Goal: Task Accomplishment & Management: Complete application form

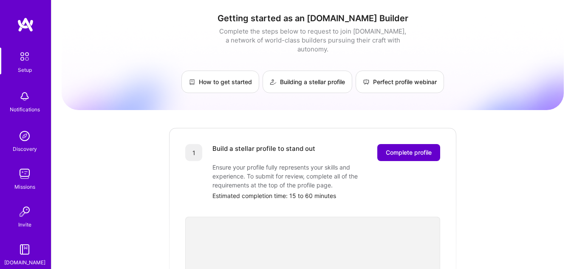
click at [402, 148] on span "Complete profile" at bounding box center [409, 152] width 46 height 9
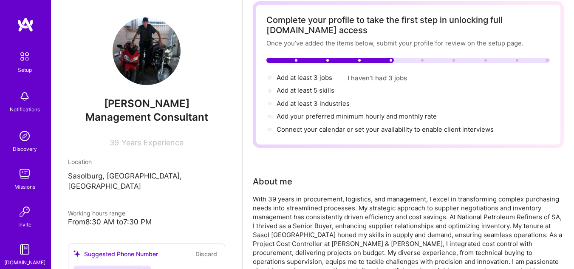
scroll to position [43, 0]
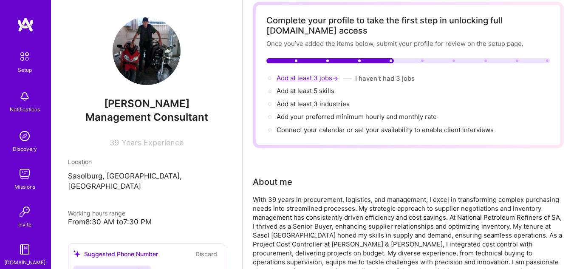
click at [322, 79] on span "Add at least 3 jobs →" at bounding box center [308, 78] width 63 height 8
select select "US"
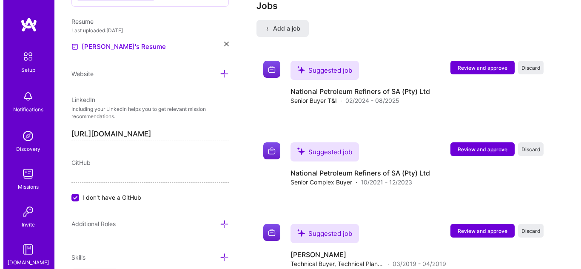
scroll to position [1678, 0]
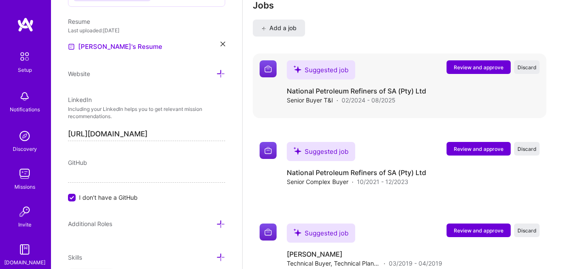
click at [477, 65] on span "Review and approve" at bounding box center [479, 67] width 50 height 7
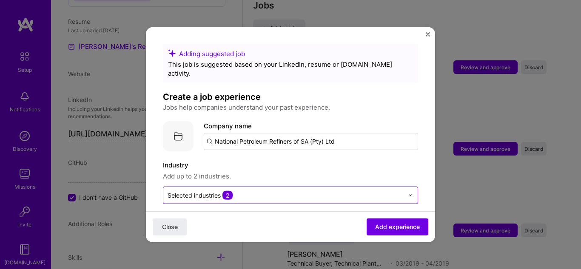
click at [247, 190] on input "text" at bounding box center [286, 194] width 236 height 9
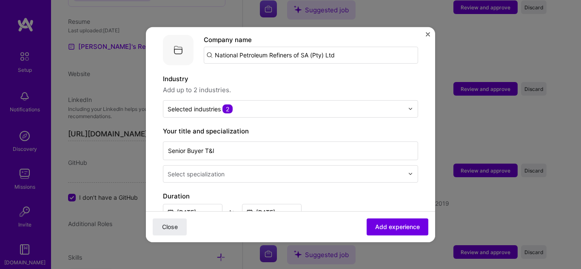
scroll to position [96, 0]
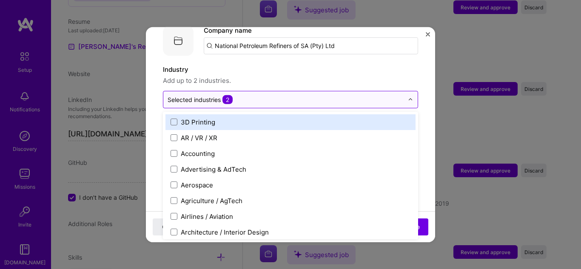
click at [247, 95] on input "text" at bounding box center [286, 99] width 236 height 9
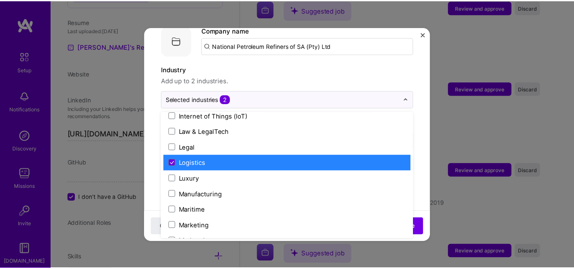
scroll to position [1190, 0]
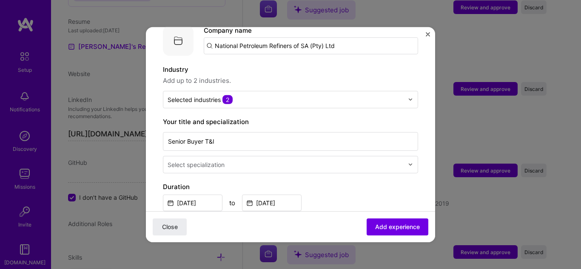
click at [464, 56] on div "Adding suggested job This job is suggested based on your LinkedIn, resume or [D…" at bounding box center [290, 134] width 581 height 269
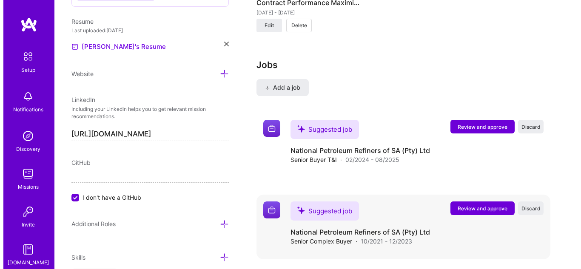
scroll to position [1610, 0]
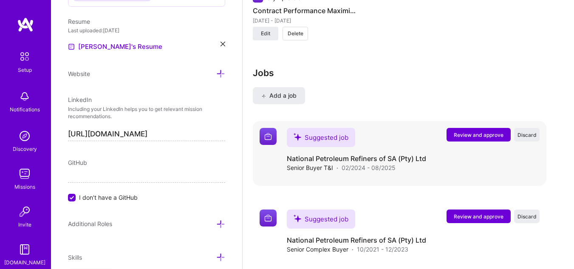
click at [485, 134] on span "Review and approve" at bounding box center [479, 134] width 50 height 7
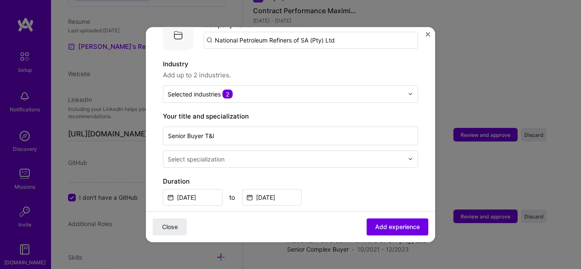
scroll to position [128, 0]
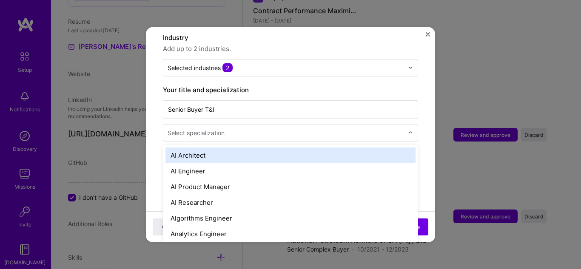
click at [220, 128] on div "Select specialization" at bounding box center [196, 132] width 57 height 9
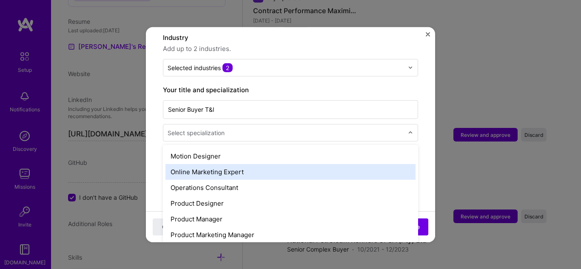
scroll to position [680, 0]
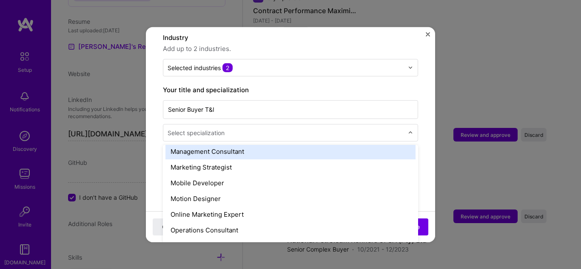
click at [230, 148] on div "Management Consultant" at bounding box center [290, 151] width 250 height 16
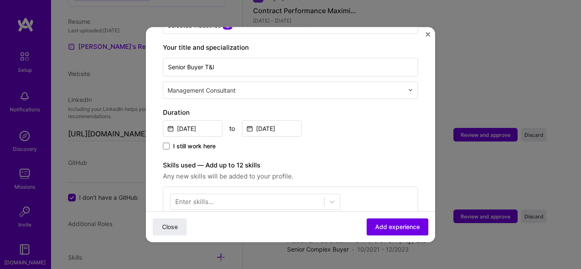
scroll to position [213, 0]
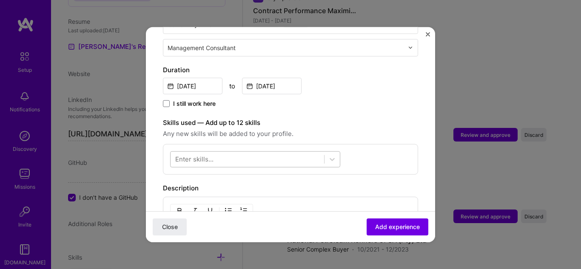
click at [216, 152] on div at bounding box center [246, 159] width 153 height 14
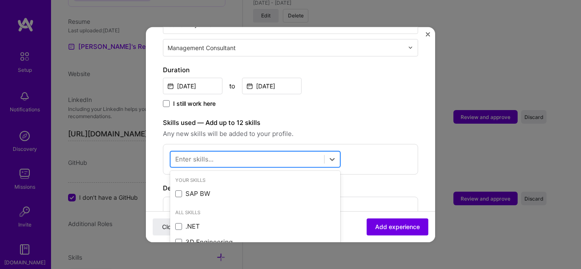
scroll to position [1633, 0]
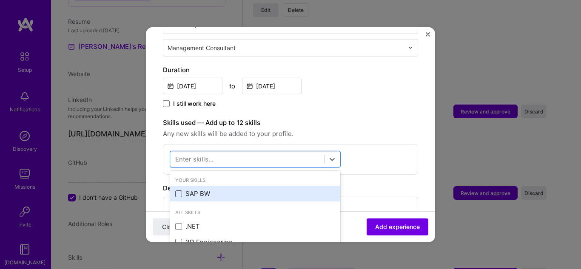
click at [181, 190] on span at bounding box center [178, 193] width 7 height 7
click at [0, 0] on input "checkbox" at bounding box center [0, 0] width 0 height 0
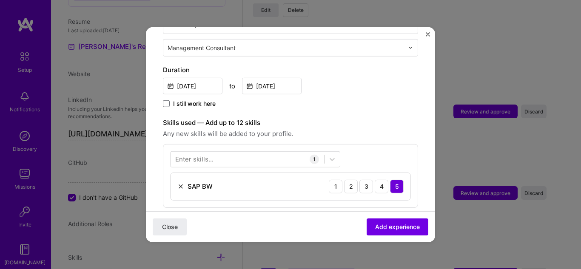
click at [363, 117] on label "Skills used — Add up to 12 skills" at bounding box center [290, 122] width 255 height 10
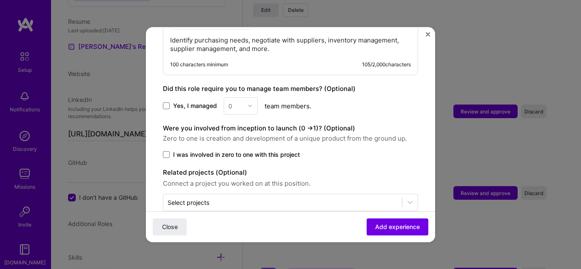
scroll to position [437, 0]
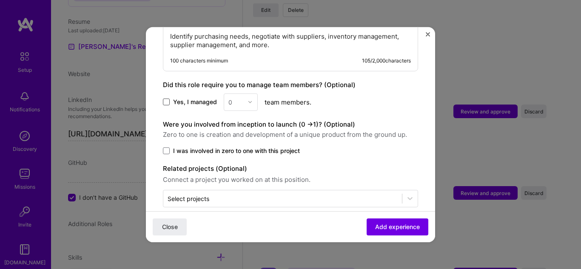
click at [167, 99] on span at bounding box center [166, 102] width 7 height 7
click at [0, 0] on input "Yes, I managed" at bounding box center [0, 0] width 0 height 0
click at [247, 99] on img at bounding box center [249, 101] width 5 height 5
click at [235, 179] on div "5" at bounding box center [240, 187] width 29 height 16
click at [168, 147] on span at bounding box center [166, 150] width 7 height 7
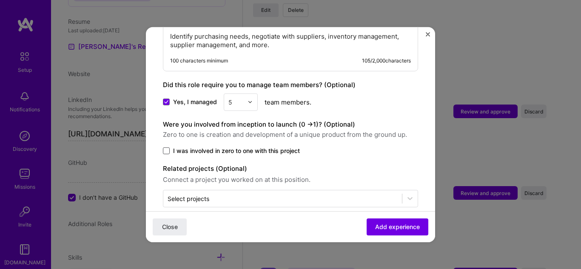
click at [0, 0] on input "I was involved in zero to one with this project" at bounding box center [0, 0] width 0 height 0
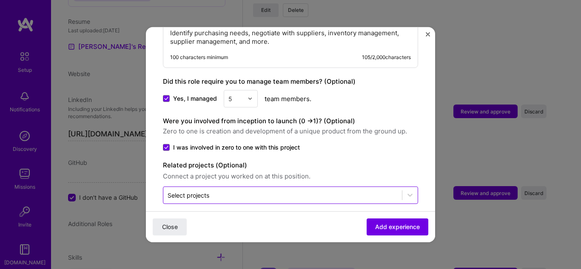
scroll to position [442, 0]
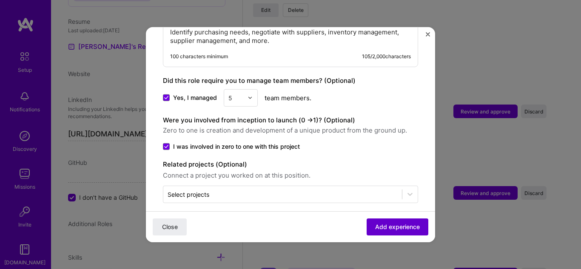
click at [395, 228] on span "Add experience" at bounding box center [397, 227] width 45 height 9
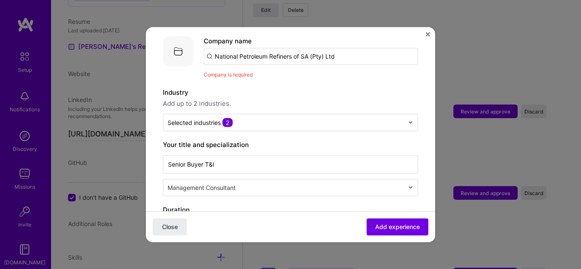
scroll to position [43, 0]
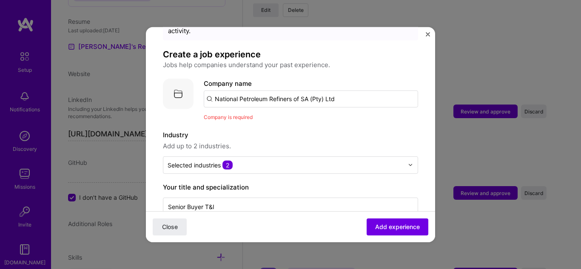
click at [228, 92] on input "National Petroleum Refiners of SA (Pty) Ltd" at bounding box center [311, 98] width 214 height 17
drag, startPoint x: 341, startPoint y: 90, endPoint x: 352, endPoint y: 99, distance: 14.9
click at [352, 99] on div "Company name National Petroleum Refiners of SA (Pty) Ltd Company is required" at bounding box center [311, 99] width 214 height 43
drag, startPoint x: 269, startPoint y: 89, endPoint x: 204, endPoint y: 94, distance: 64.8
click at [204, 94] on input "National Petroleum Refiners of SA (Pty) Ltd" at bounding box center [311, 98] width 214 height 17
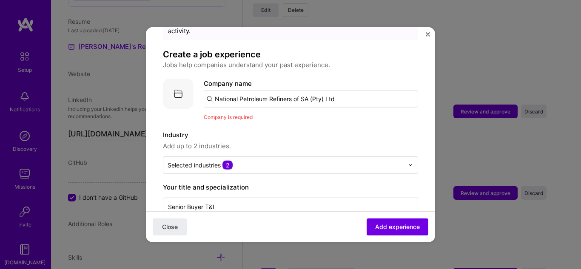
click at [405, 93] on input "National Petroleum Refiners of SA (Pty) Ltd" at bounding box center [311, 98] width 214 height 17
click at [354, 93] on input "National Petroleum Refiners of SA (Pty) Ltd" at bounding box center [311, 98] width 214 height 17
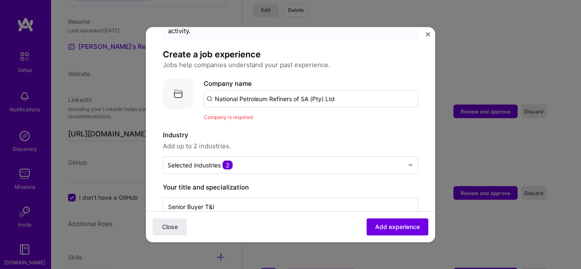
click button "Close" at bounding box center [170, 227] width 34 height 17
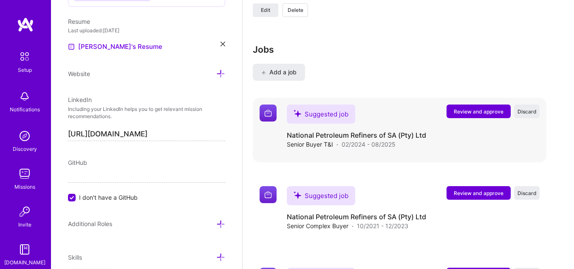
click at [490, 109] on span "Review and approve" at bounding box center [479, 111] width 50 height 7
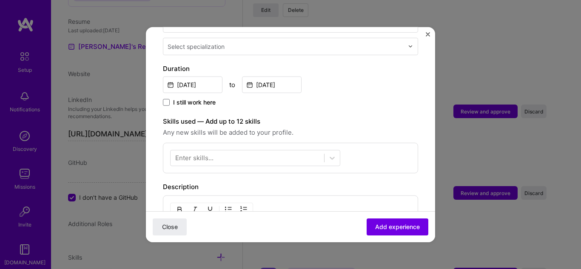
scroll to position [255, 0]
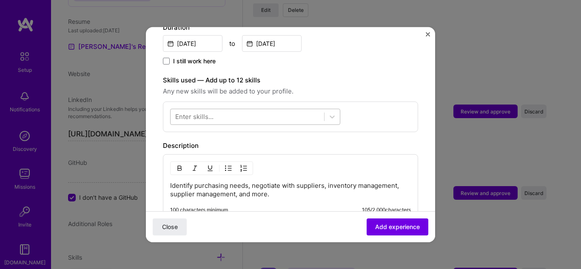
click at [241, 110] on div at bounding box center [246, 117] width 153 height 14
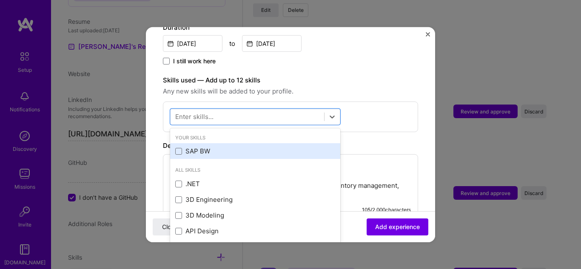
click at [217, 147] on div "SAP BW" at bounding box center [255, 151] width 160 height 9
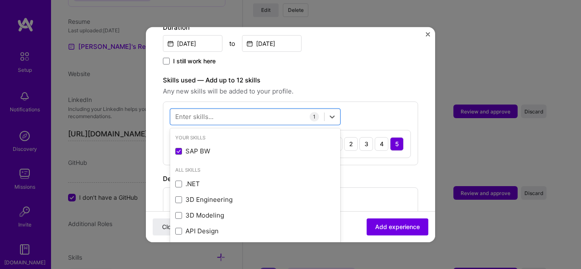
click at [392, 137] on div "5" at bounding box center [397, 144] width 14 height 14
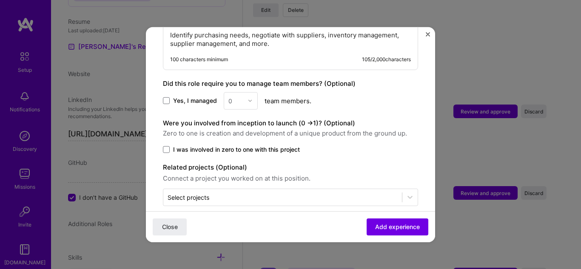
scroll to position [442, 0]
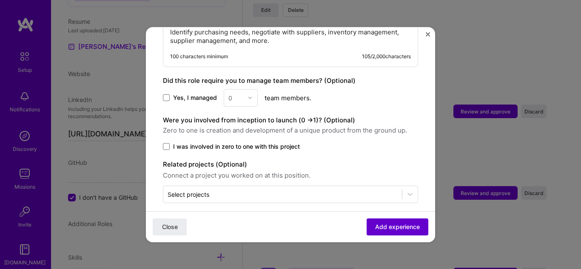
click at [387, 228] on span "Add experience" at bounding box center [397, 227] width 45 height 9
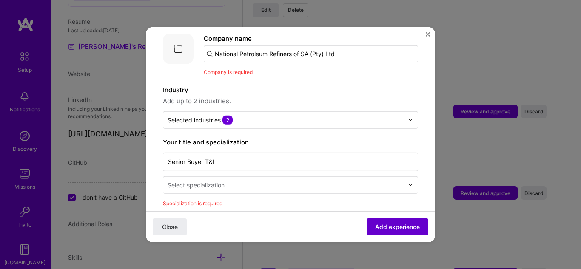
scroll to position [85, 0]
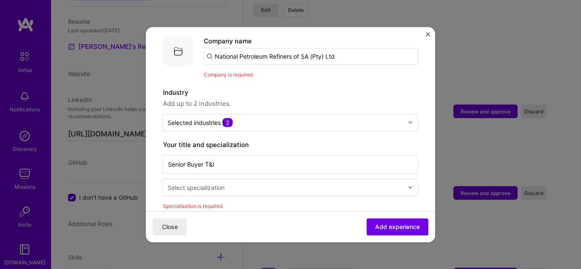
drag, startPoint x: 267, startPoint y: 47, endPoint x: 206, endPoint y: 48, distance: 60.8
click at [206, 48] on input "National Petroleum Refiners of SA (Pty) Ltd" at bounding box center [311, 56] width 214 height 17
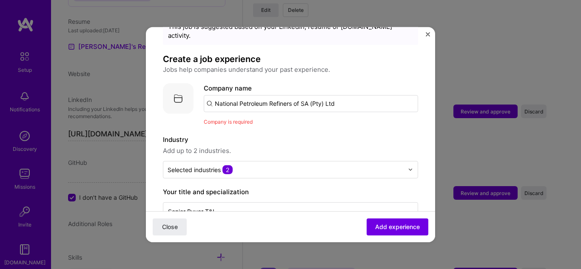
scroll to position [37, 0]
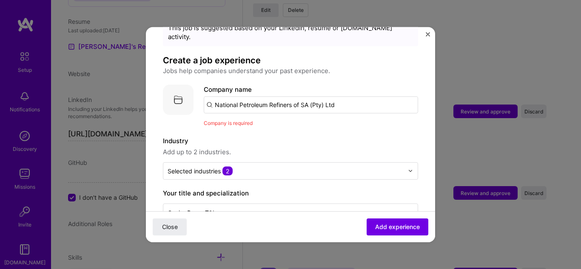
drag, startPoint x: 267, startPoint y: 96, endPoint x: 213, endPoint y: 97, distance: 54.9
click at [213, 97] on input "National Petroleum Refiners of SA (Pty) Ltd" at bounding box center [311, 104] width 214 height 17
drag, startPoint x: 341, startPoint y: 98, endPoint x: 156, endPoint y: 94, distance: 185.0
paste input "text"
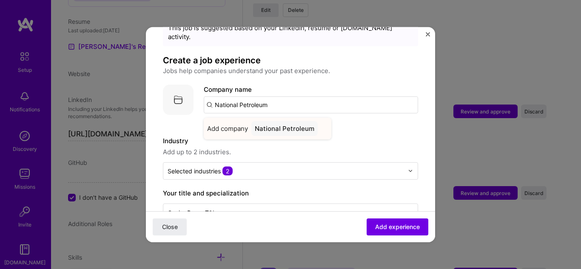
click at [276, 121] on div "National Petroleum" at bounding box center [284, 128] width 66 height 15
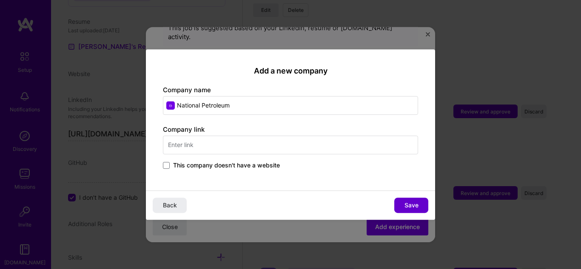
click at [408, 200] on button "Save" at bounding box center [411, 205] width 34 height 15
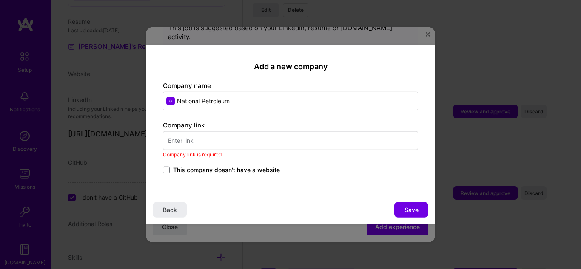
click at [208, 143] on input "text" at bounding box center [290, 140] width 255 height 19
click at [165, 171] on span at bounding box center [166, 170] width 7 height 7
click at [0, 0] on input "This company doesn't have a website" at bounding box center [0, 0] width 0 height 0
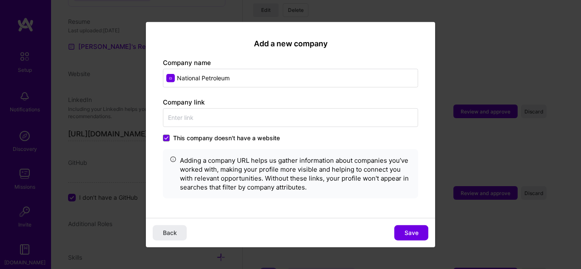
click at [413, 236] on span "Save" at bounding box center [411, 233] width 14 height 9
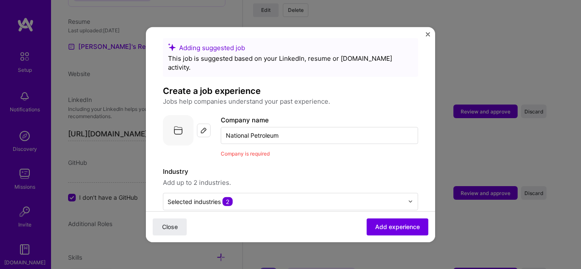
scroll to position [0, 0]
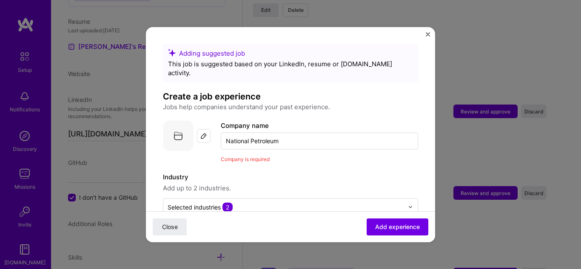
click at [310, 134] on input "National Petroleum" at bounding box center [319, 140] width 197 height 17
click at [309, 134] on input "National Petroleum" at bounding box center [319, 140] width 197 height 17
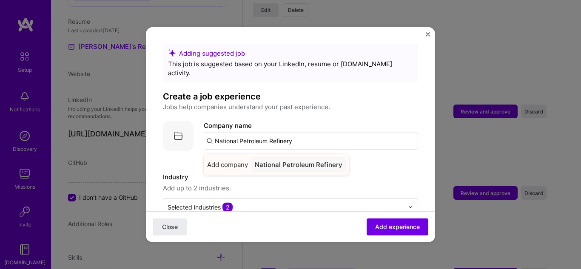
type input "National Petroleum Refinery"
click at [292, 157] on div "National Petroleum Refinery" at bounding box center [298, 164] width 94 height 15
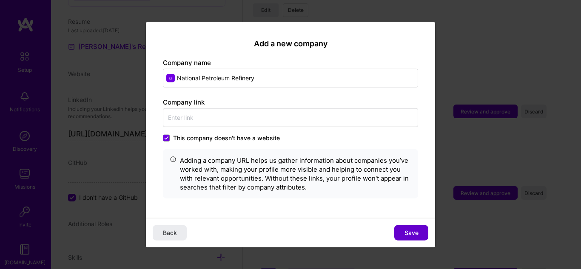
click at [413, 234] on span "Save" at bounding box center [411, 233] width 14 height 9
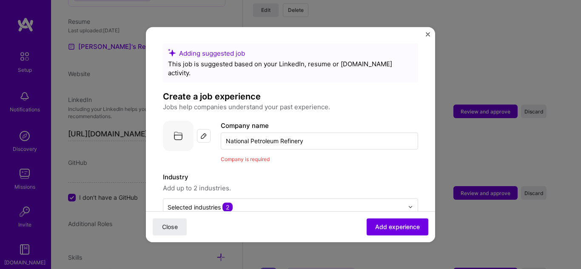
click at [323, 133] on input "National Petroleum Refinery" at bounding box center [319, 140] width 197 height 17
click at [175, 124] on img at bounding box center [178, 135] width 31 height 31
click at [179, 131] on img at bounding box center [178, 135] width 31 height 31
click at [203, 132] on img at bounding box center [203, 135] width 7 height 7
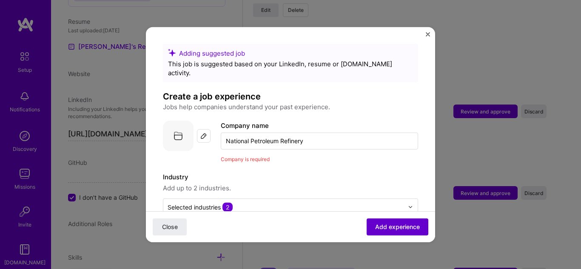
click at [384, 227] on span "Add experience" at bounding box center [397, 227] width 45 height 9
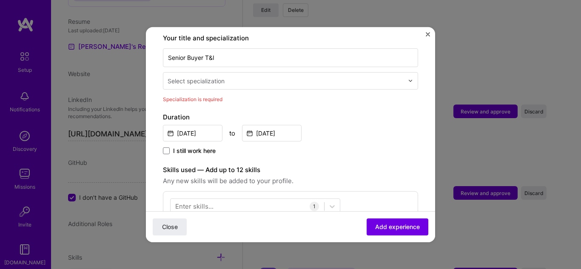
scroll to position [189, 0]
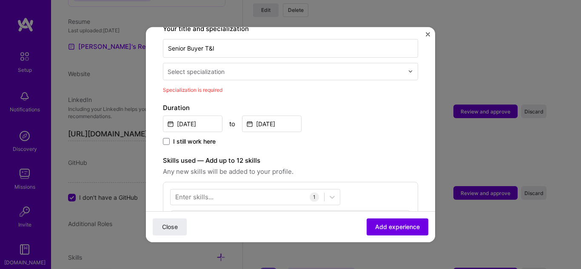
click at [425, 34] on form "Adding suggested job This job is suggested based on your LinkedIn, resume or [D…" at bounding box center [290, 186] width 289 height 663
click at [429, 33] on img "Close" at bounding box center [428, 34] width 4 height 4
